Goal: Find specific page/section: Find specific page/section

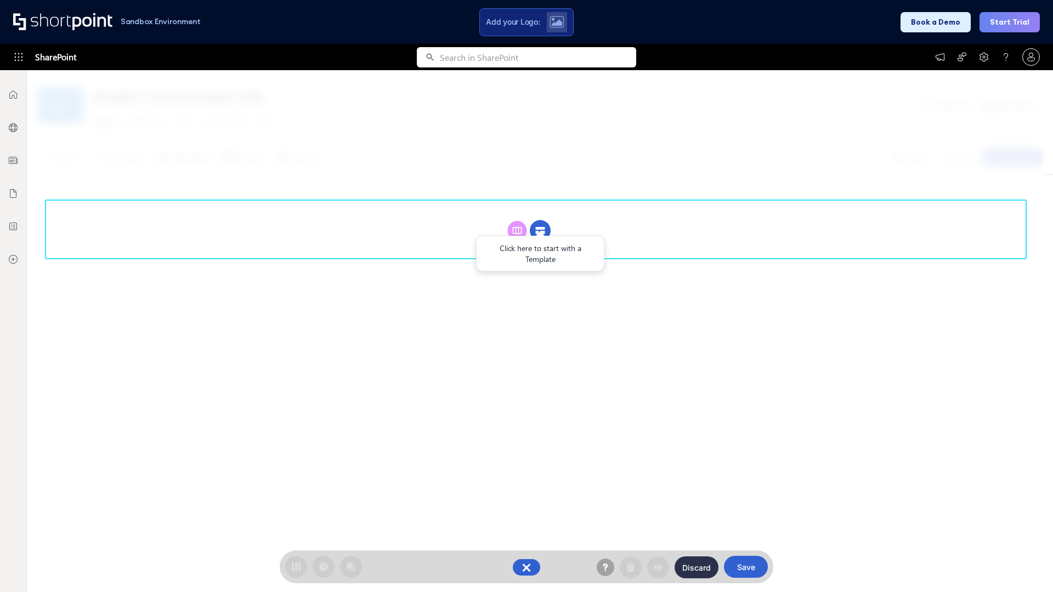
click at [540, 230] on circle at bounding box center [540, 230] width 21 height 21
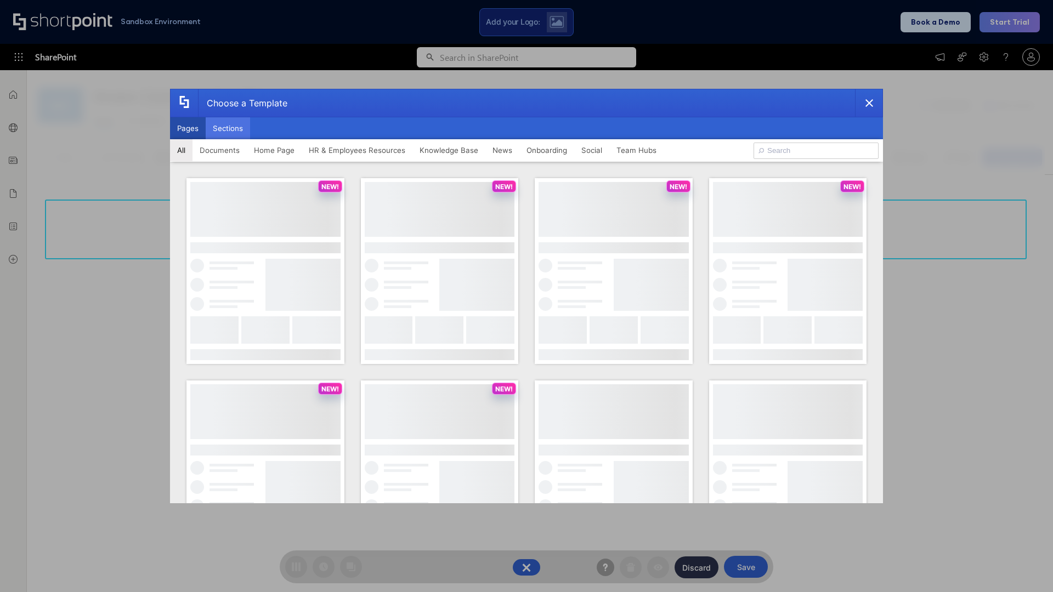
click at [228, 128] on button "Sections" at bounding box center [228, 128] width 44 height 22
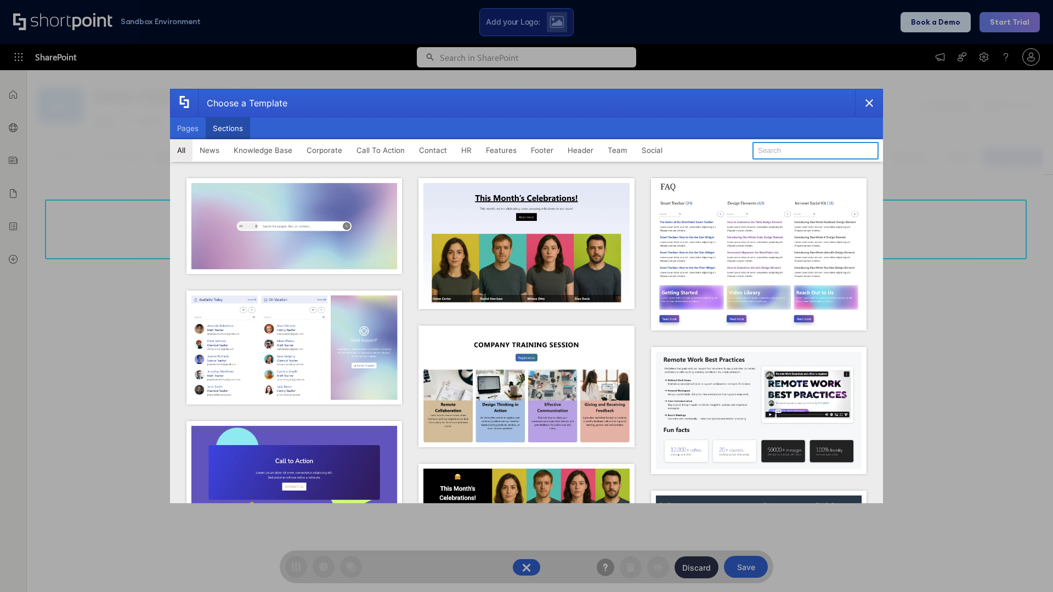
type input "Knowledge Base"
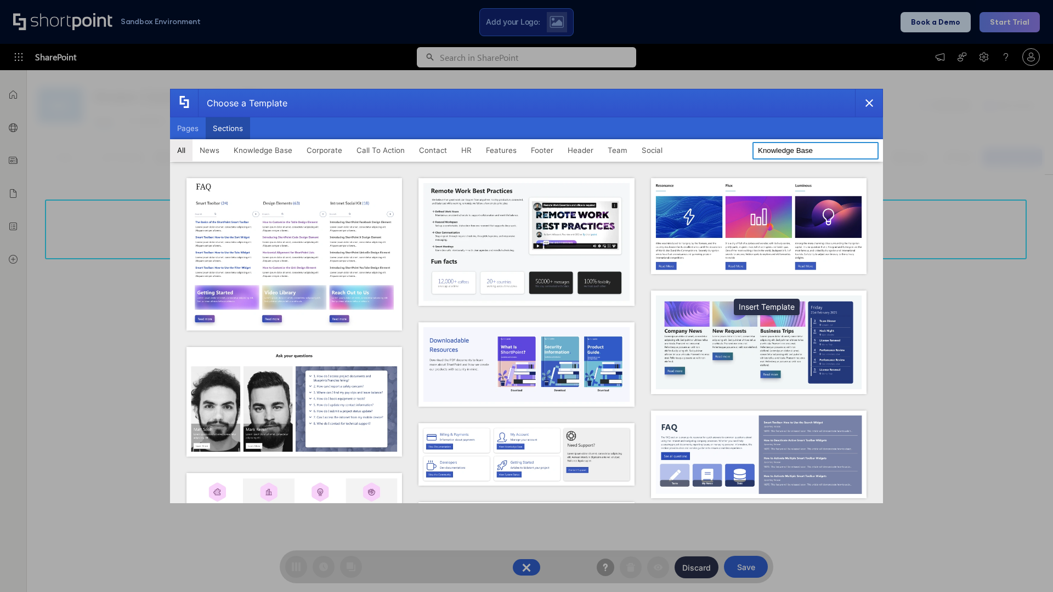
scroll to position [252, 0]
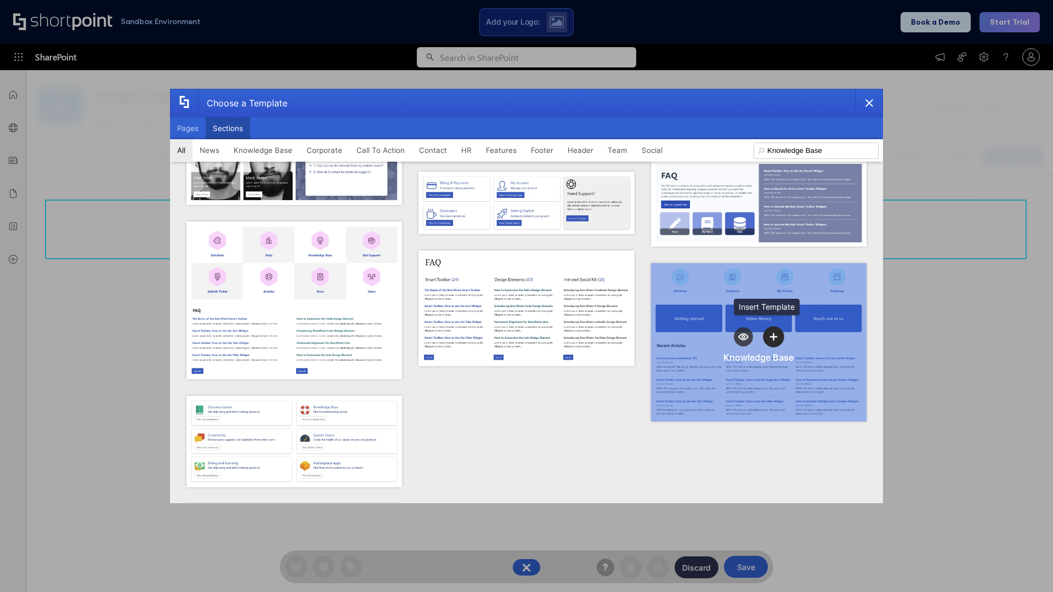
click at [770, 333] on icon "template selector" at bounding box center [774, 337] width 8 height 8
